Goal: Information Seeking & Learning: Learn about a topic

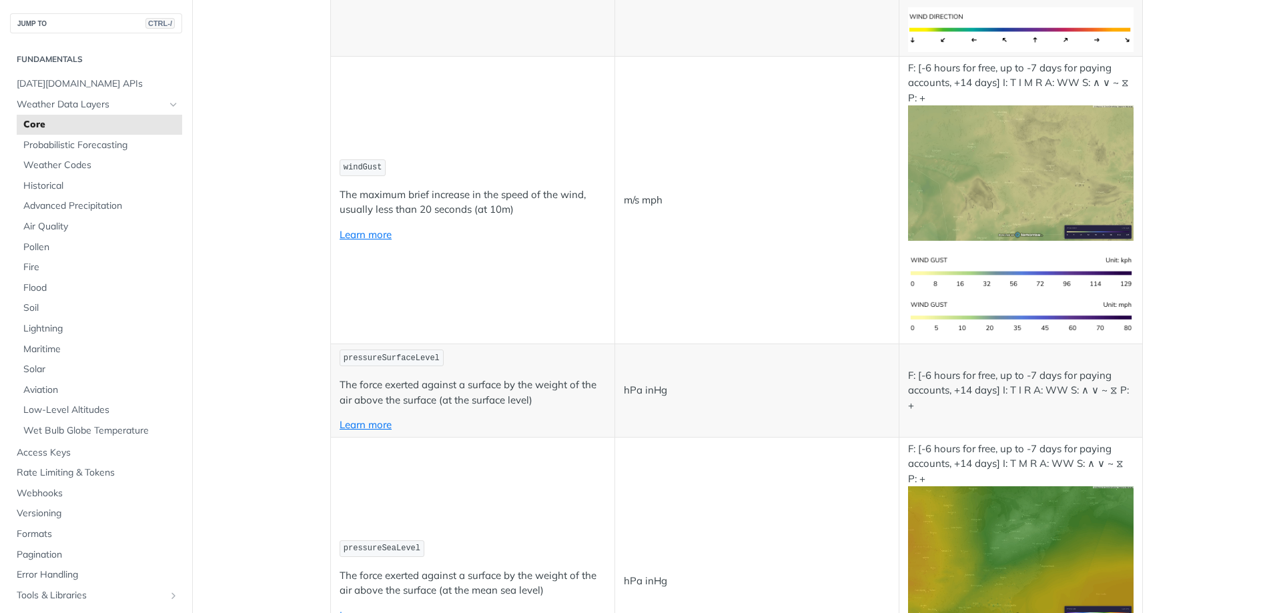
scroll to position [3122, 0]
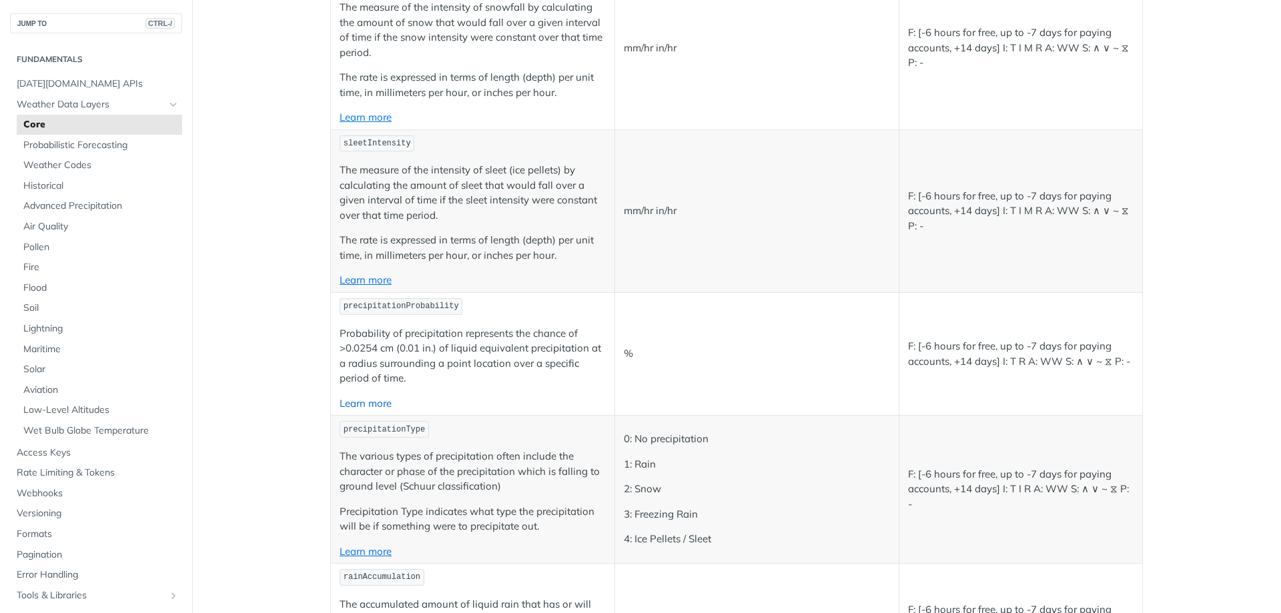
click at [367, 402] on link "Learn more" at bounding box center [366, 403] width 52 height 13
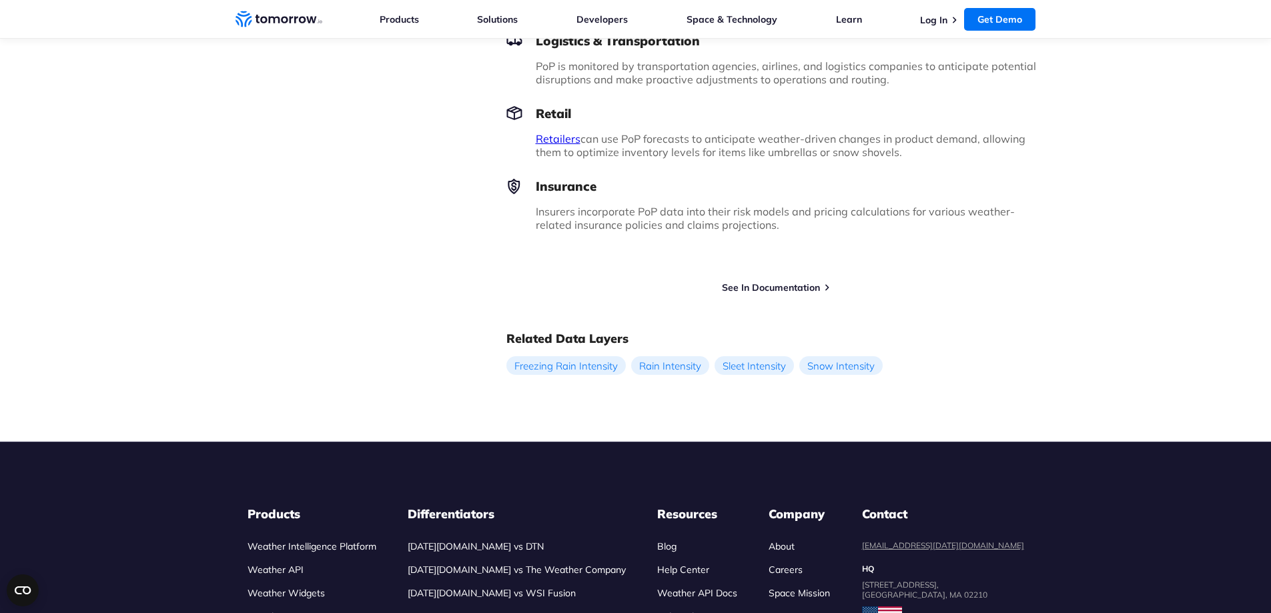
scroll to position [1156, 0]
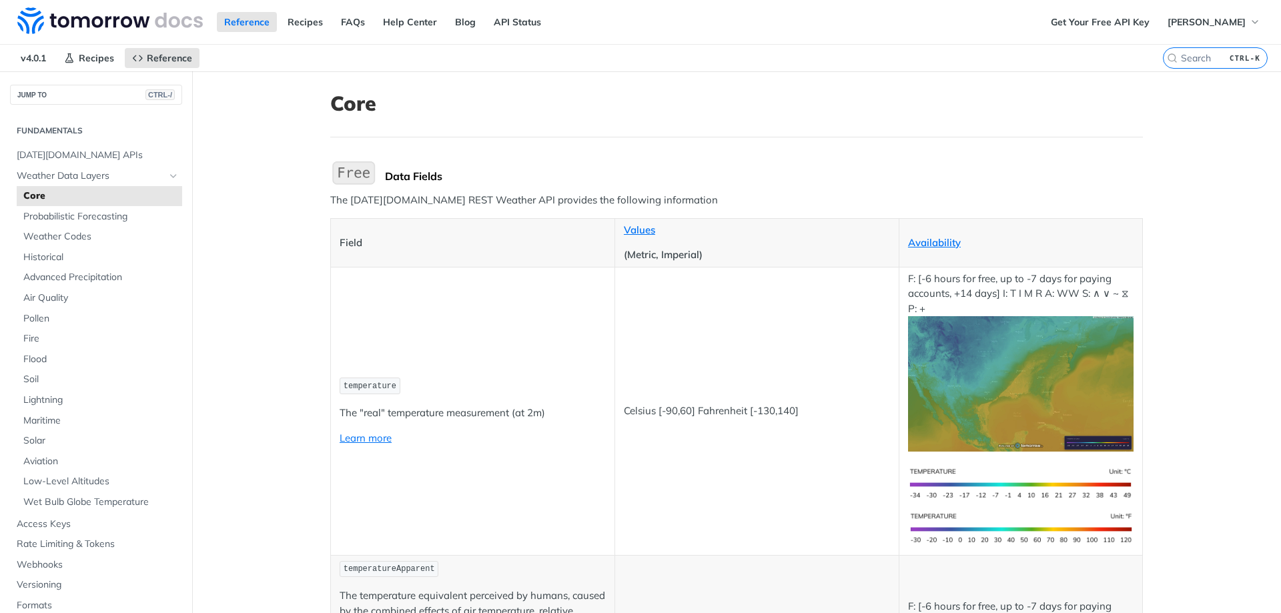
click at [737, 101] on h1 "Core" at bounding box center [736, 103] width 812 height 24
